Goal: Use online tool/utility: Utilize a website feature to perform a specific function

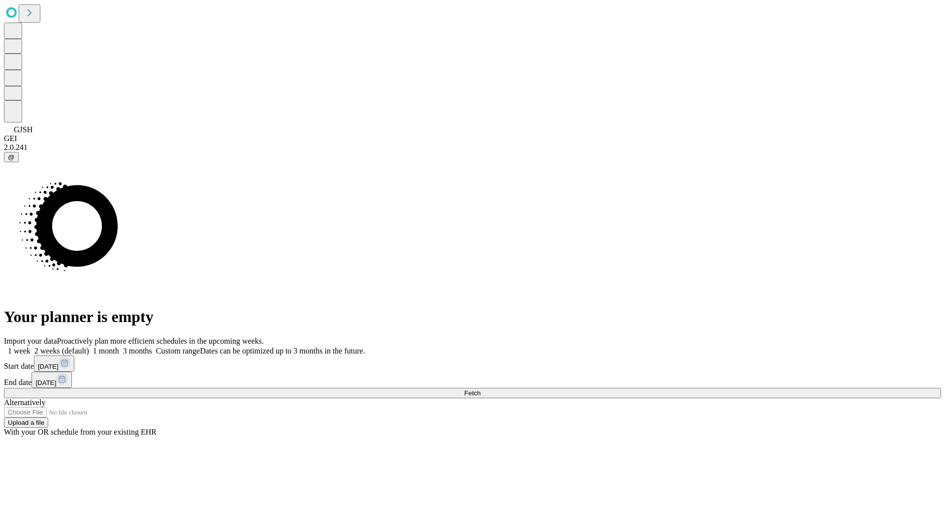
click at [480, 390] on span "Fetch" at bounding box center [472, 393] width 16 height 7
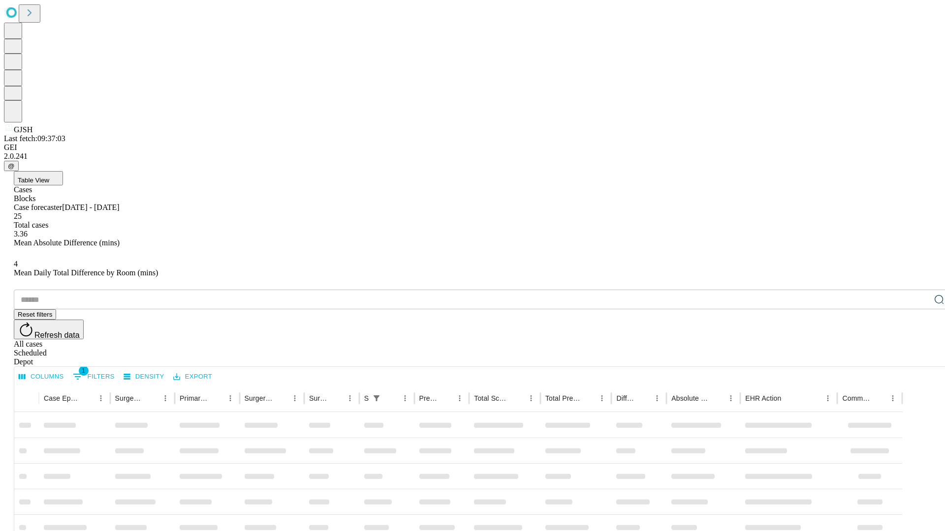
click at [49, 177] on span "Table View" at bounding box center [33, 180] width 31 height 7
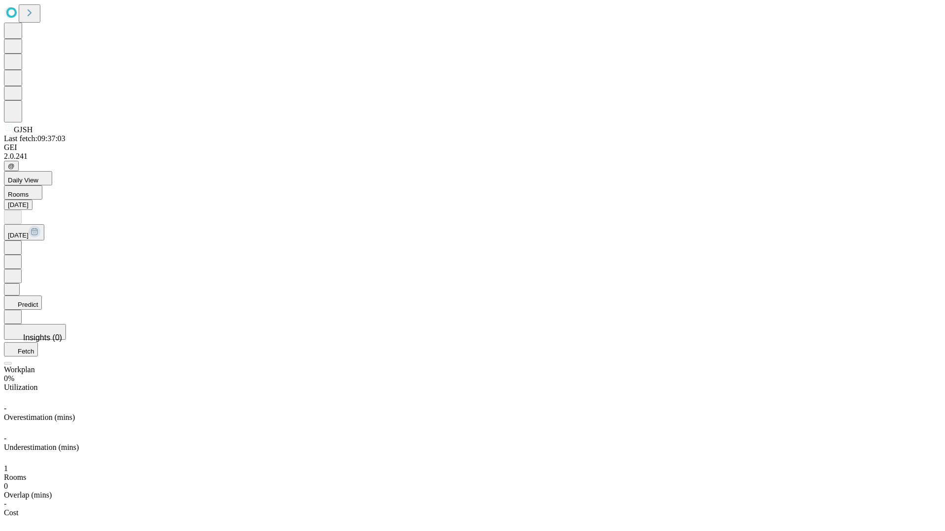
click at [42, 296] on button "Predict" at bounding box center [23, 303] width 38 height 14
